Goal: Transaction & Acquisition: Subscribe to service/newsletter

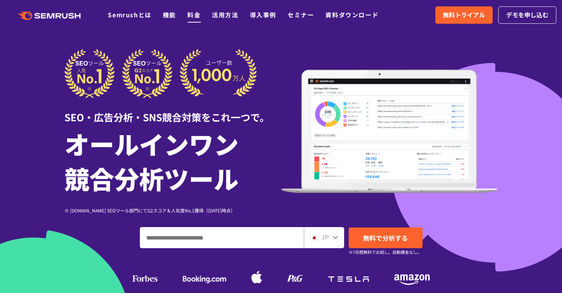
click at [195, 15] on link "料金" at bounding box center [193, 14] width 13 height 9
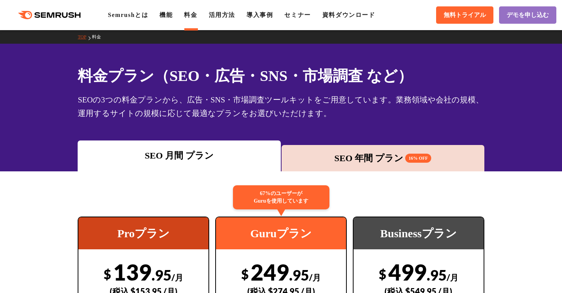
click at [356, 167] on div "SEO 年間 プラン 16% OFF" at bounding box center [383, 158] width 203 height 26
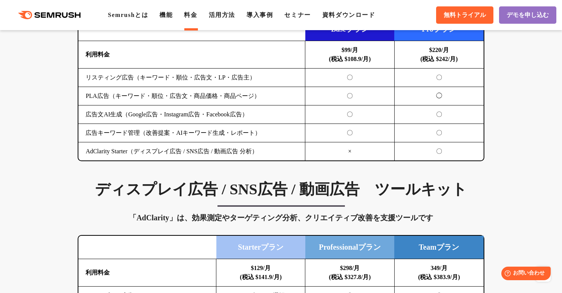
scroll to position [980, 0]
